Goal: Check status: Check status

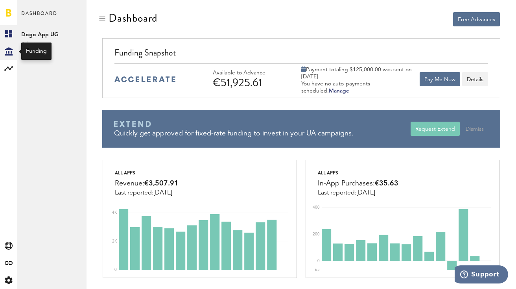
click at [9, 49] on icon at bounding box center [8, 51] width 7 height 8
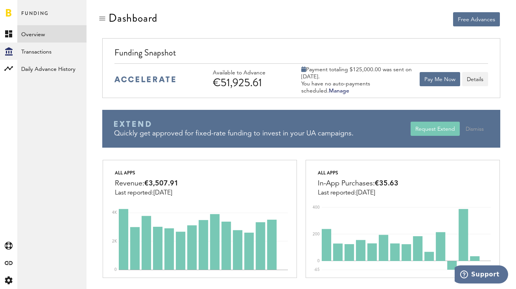
click at [37, 30] on link "Overview" at bounding box center [51, 33] width 69 height 17
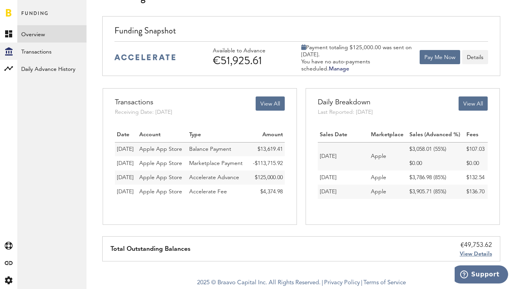
scroll to position [93, 0]
click at [466, 251] on span "View Details" at bounding box center [476, 254] width 32 height 6
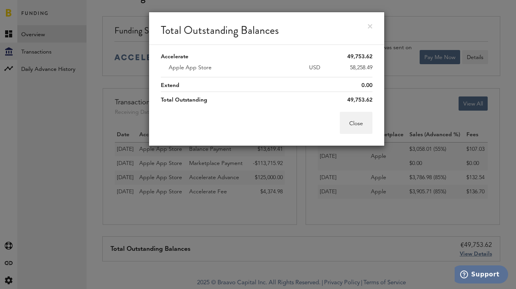
click at [370, 26] on link at bounding box center [370, 26] width 5 height 5
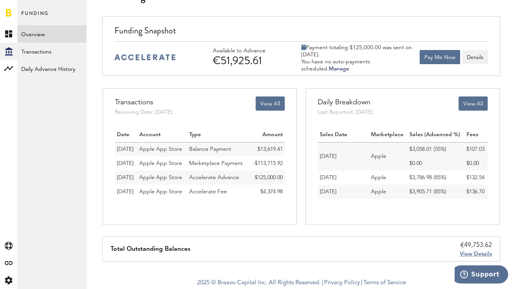
scroll to position [82, 0]
click at [469, 251] on span "View Details" at bounding box center [476, 254] width 32 height 6
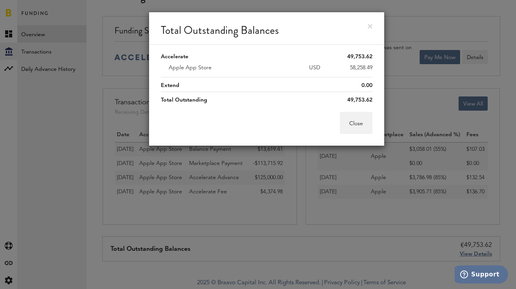
click at [244, 168] on div "Total Outstanding Balances Accelerate 49,753.62 Apple App Store USD 58,258.49 E…" at bounding box center [266, 144] width 499 height 289
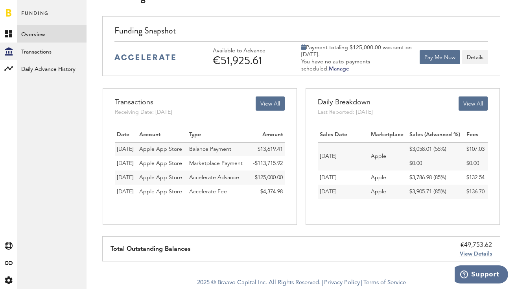
scroll to position [67, 0]
click at [41, 64] on link "Daily Advance History" at bounding box center [51, 68] width 69 height 17
